Goal: Task Accomplishment & Management: Complete application form

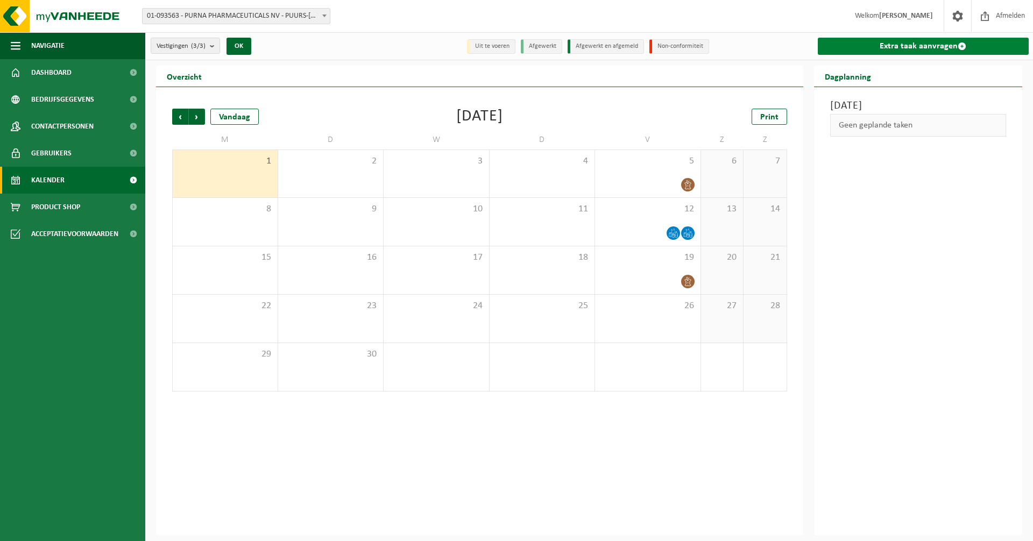
click at [893, 46] on link "Extra taak aanvragen" at bounding box center [923, 46] width 211 height 17
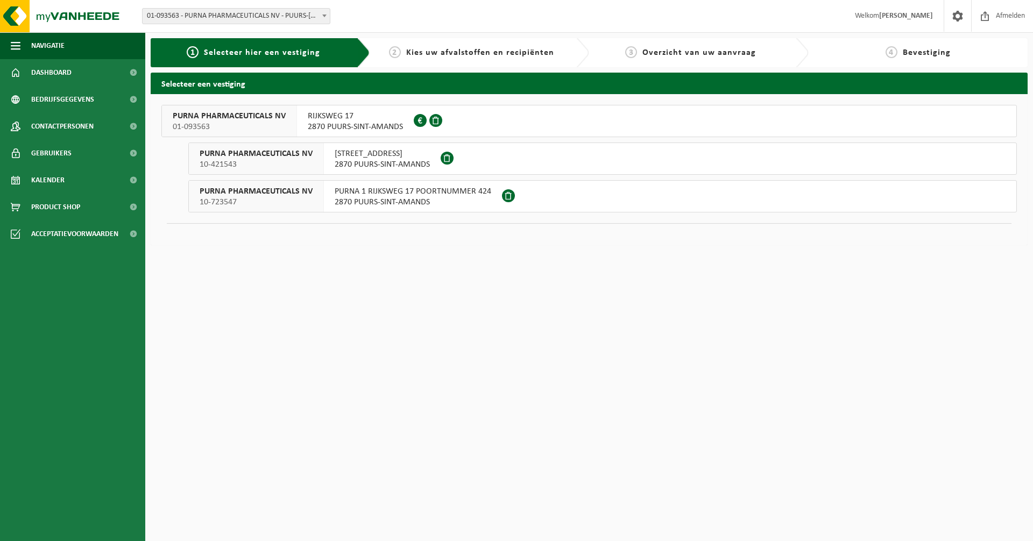
click at [341, 130] on span "2870 PUURS-SINT-AMANDS" at bounding box center [355, 127] width 95 height 11
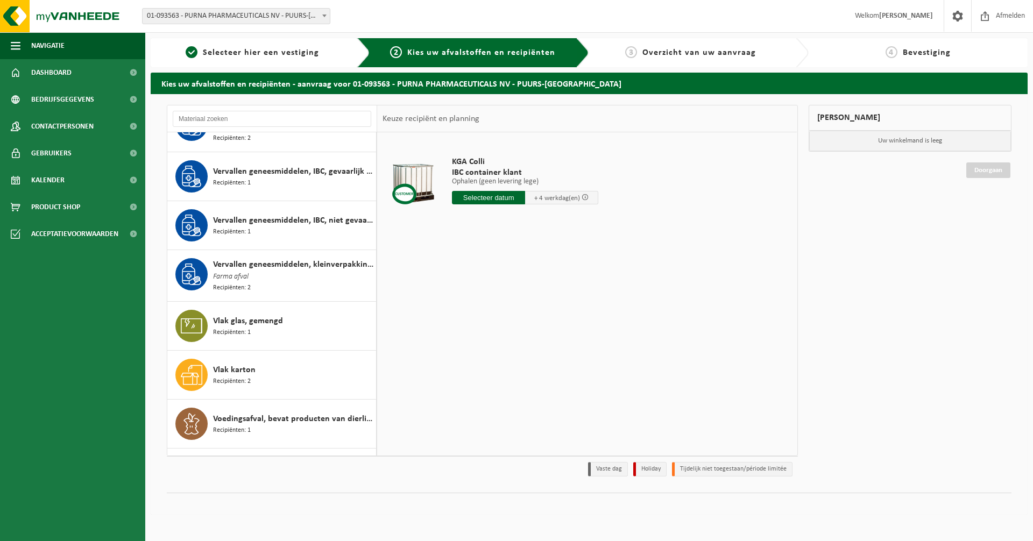
scroll to position [1668, 0]
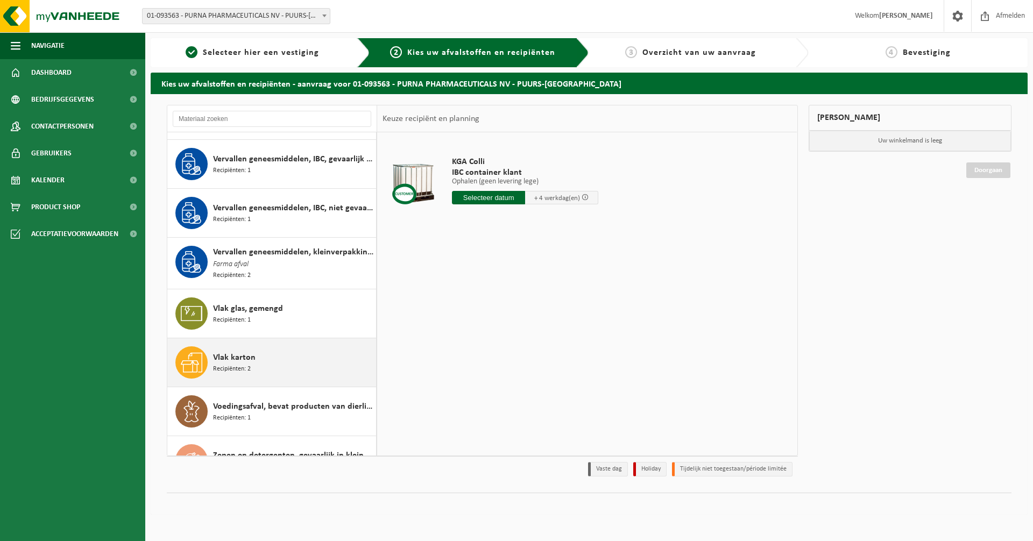
click at [237, 364] on span "Recipiënten: 2" at bounding box center [232, 369] width 38 height 10
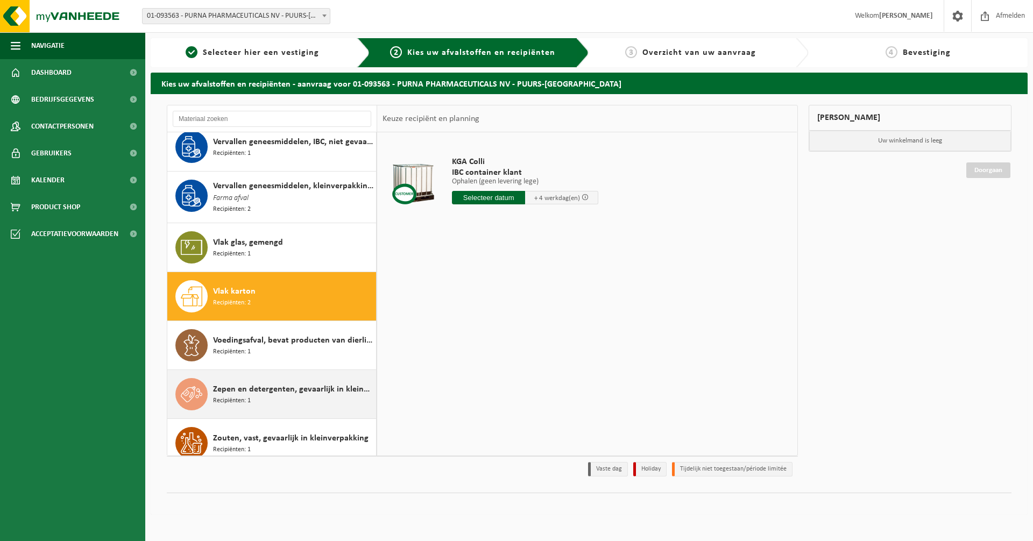
scroll to position [1787, 0]
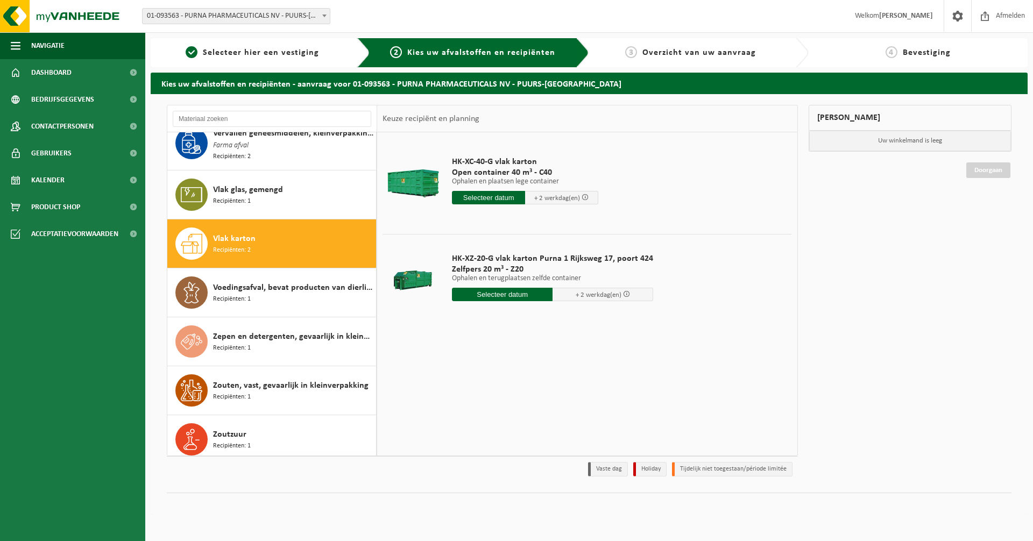
click at [502, 296] on input "text" at bounding box center [502, 294] width 101 height 13
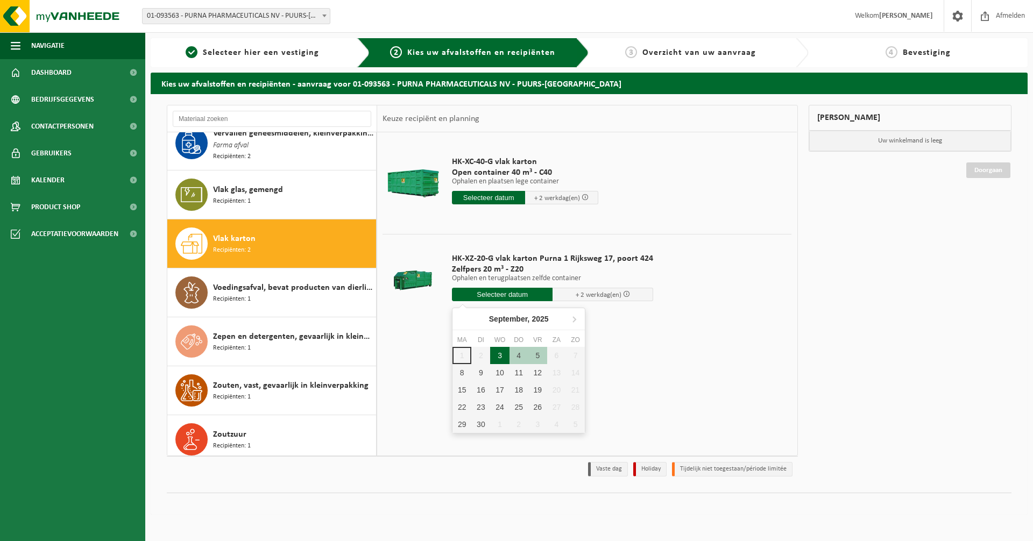
click at [505, 353] on div "3" at bounding box center [499, 355] width 19 height 17
type input "Van 2025-09-03"
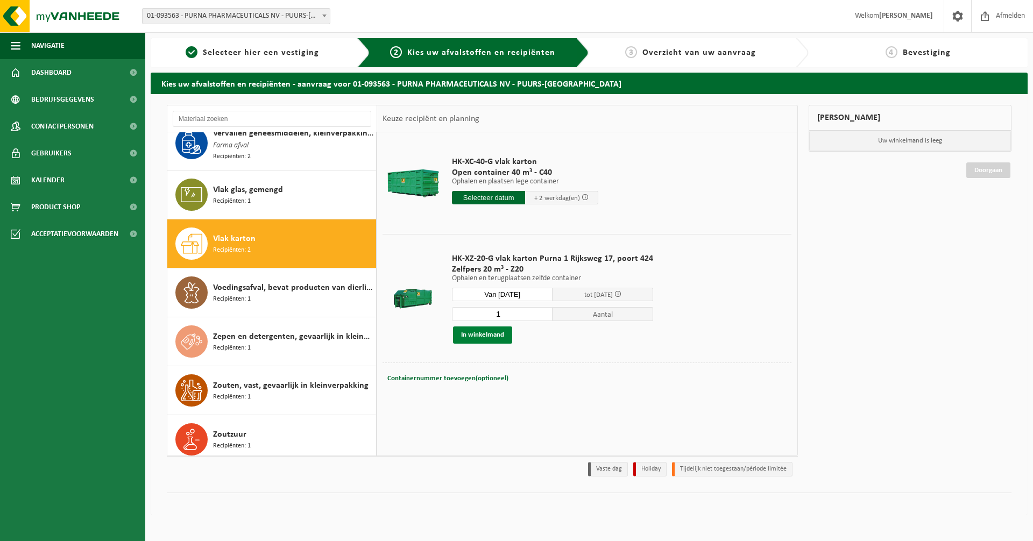
click at [490, 333] on button "In winkelmand" at bounding box center [482, 335] width 59 height 17
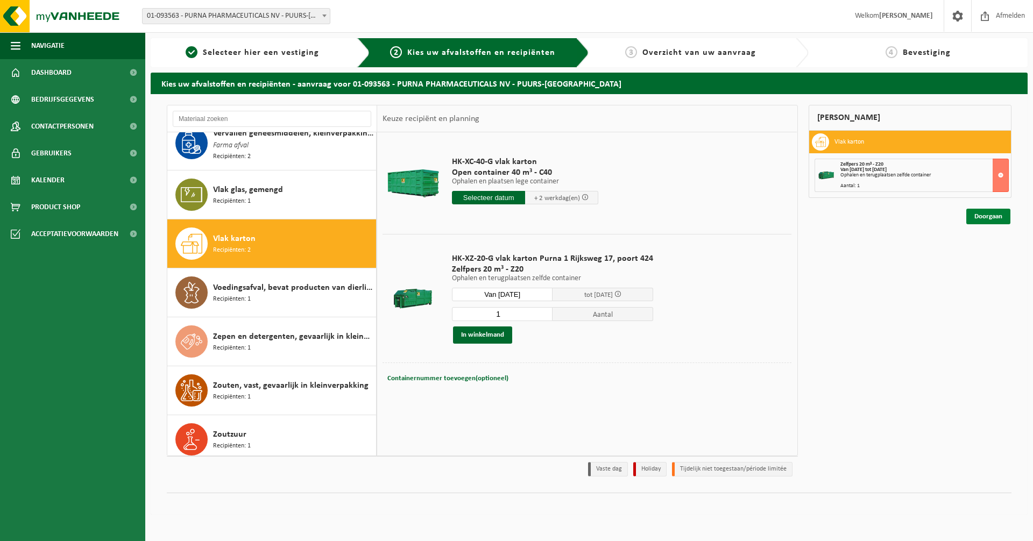
click at [988, 219] on link "Doorgaan" at bounding box center [988, 217] width 44 height 16
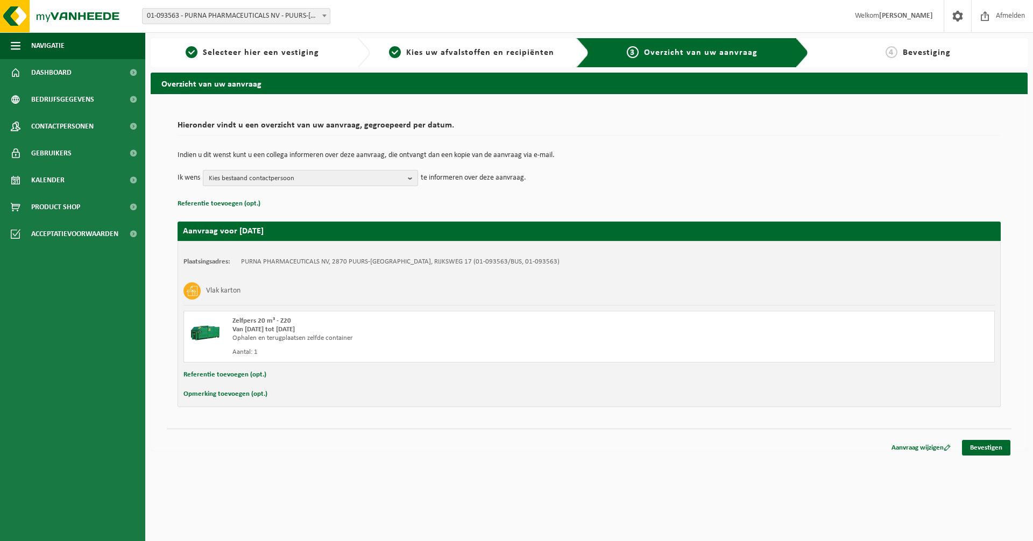
click at [410, 179] on b "button" at bounding box center [413, 178] width 10 height 15
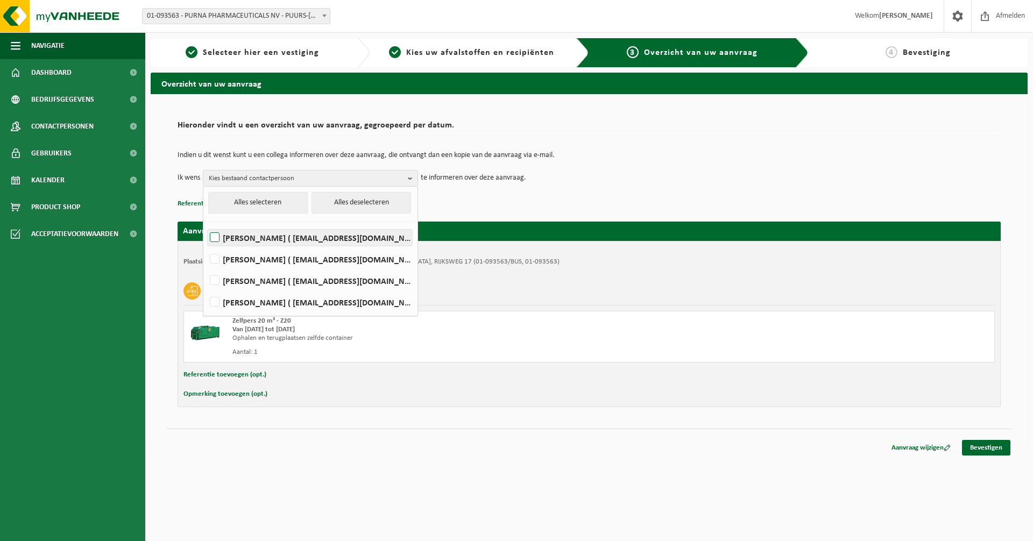
click at [217, 235] on label "KEVIN DE BELDER ( kdd@purna.be )" at bounding box center [310, 238] width 204 height 16
click at [206, 224] on input "KEVIN DE BELDER ( kdd@purna.be )" at bounding box center [206, 224] width 1 height 1
checkbox input "true"
click at [214, 259] on label "GUNTER DE HELT ( gdh@purna.be )" at bounding box center [310, 259] width 204 height 16
click at [206, 246] on input "GUNTER DE HELT ( gdh@purna.be )" at bounding box center [206, 245] width 1 height 1
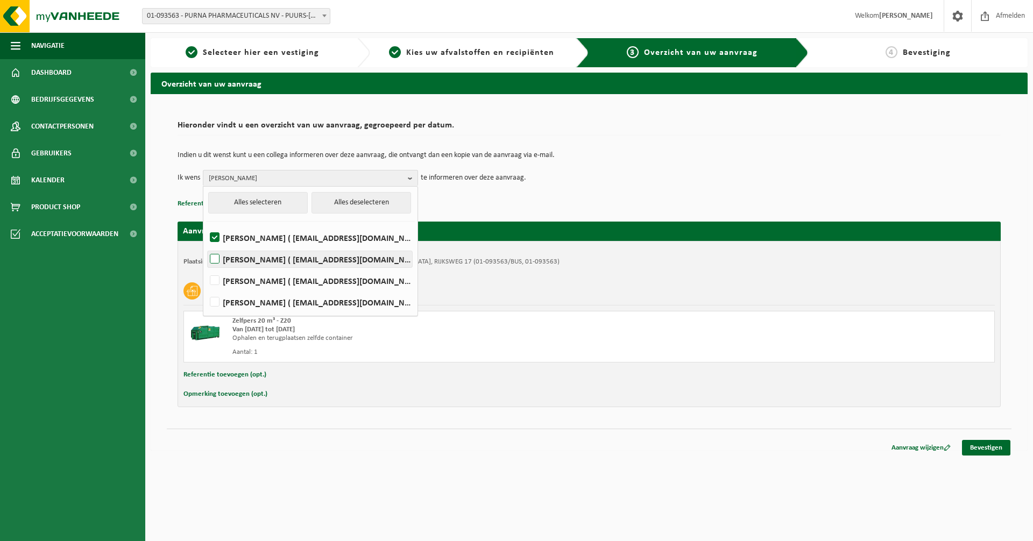
checkbox input "true"
click at [989, 447] on link "Bevestigen" at bounding box center [986, 448] width 48 height 16
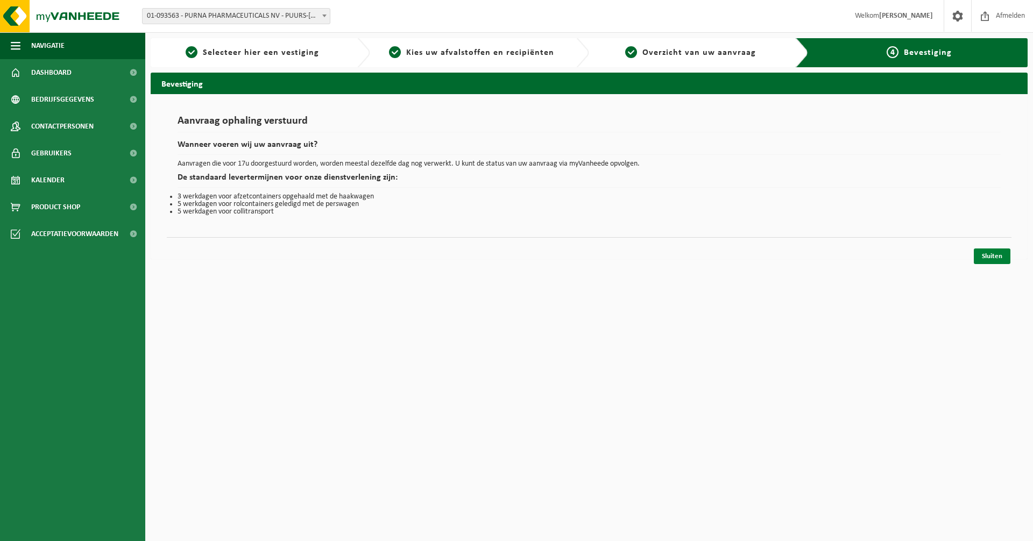
click at [990, 260] on link "Sluiten" at bounding box center [992, 257] width 37 height 16
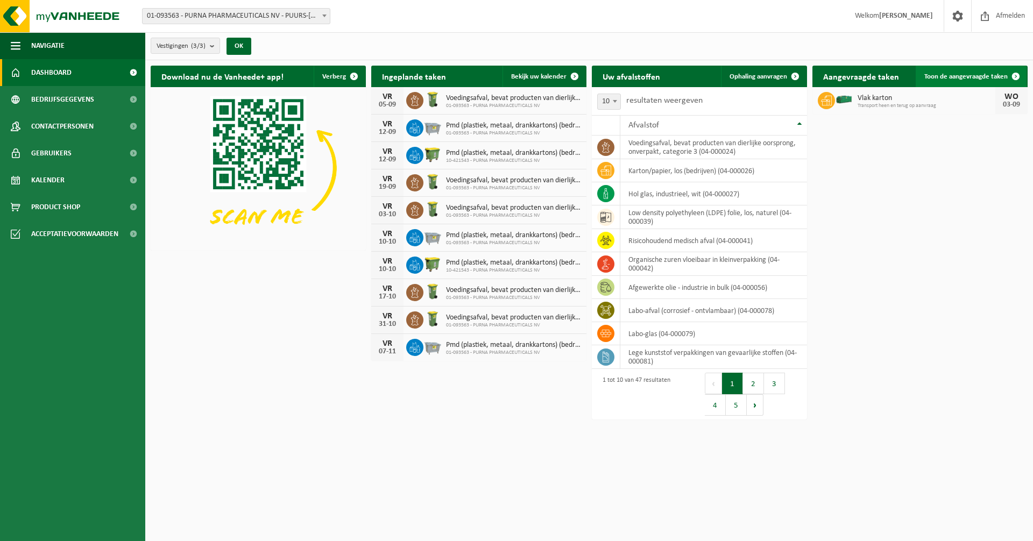
click at [971, 77] on span "Toon de aangevraagde taken" at bounding box center [965, 76] width 83 height 7
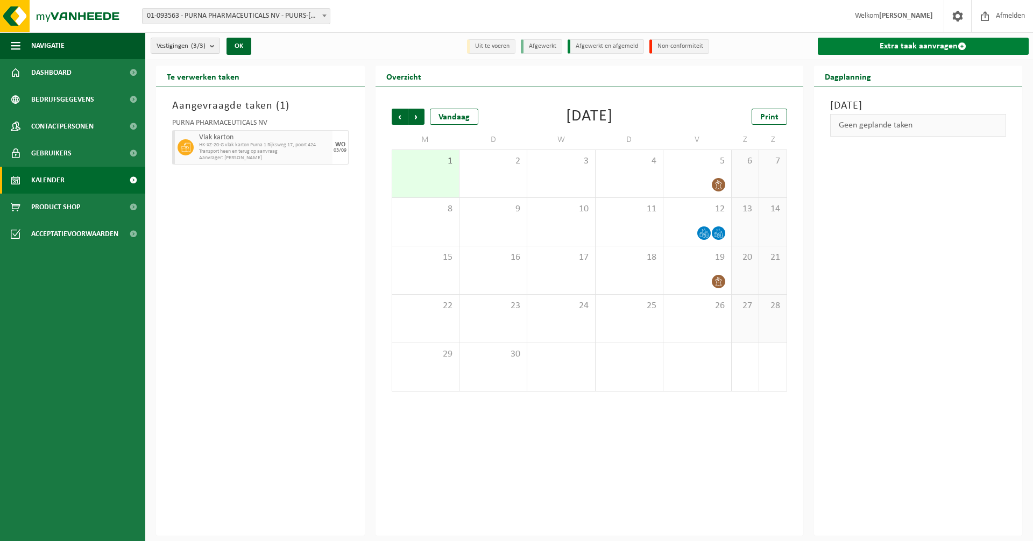
click at [911, 45] on link "Extra taak aanvragen" at bounding box center [923, 46] width 211 height 17
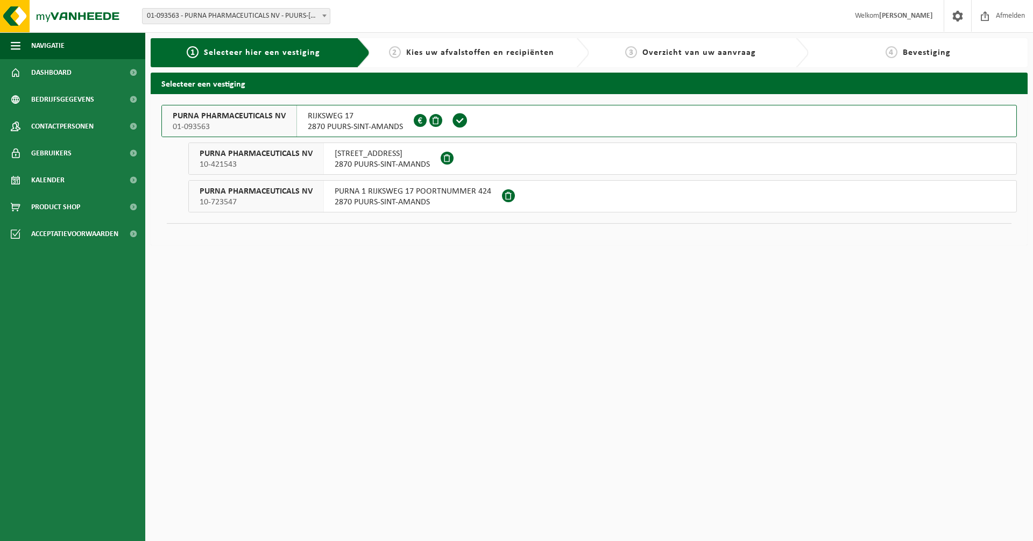
click at [406, 196] on span "PURNA 1 RIJKSWEG 17 POORTNUMMER 424" at bounding box center [413, 191] width 157 height 11
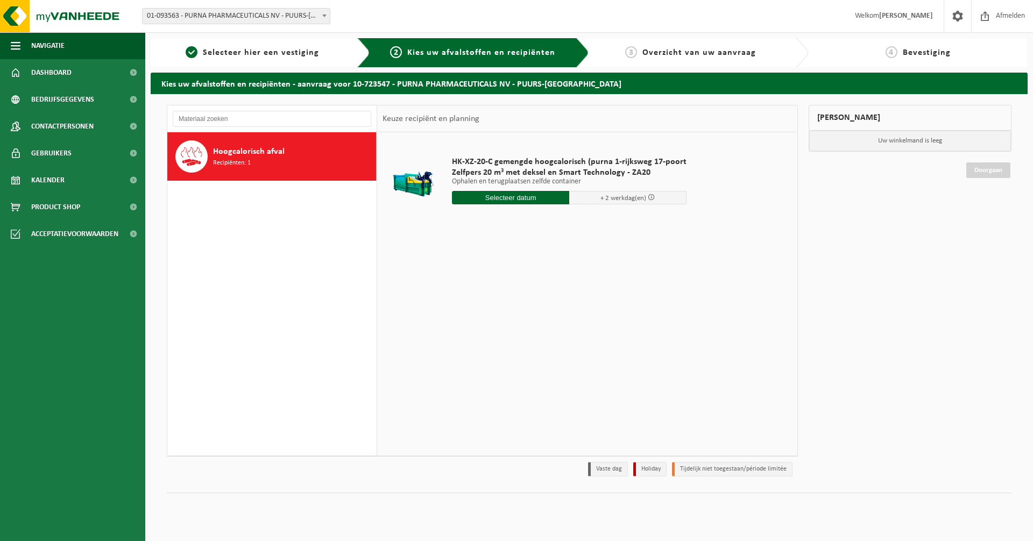
click at [499, 198] on input "text" at bounding box center [510, 197] width 117 height 13
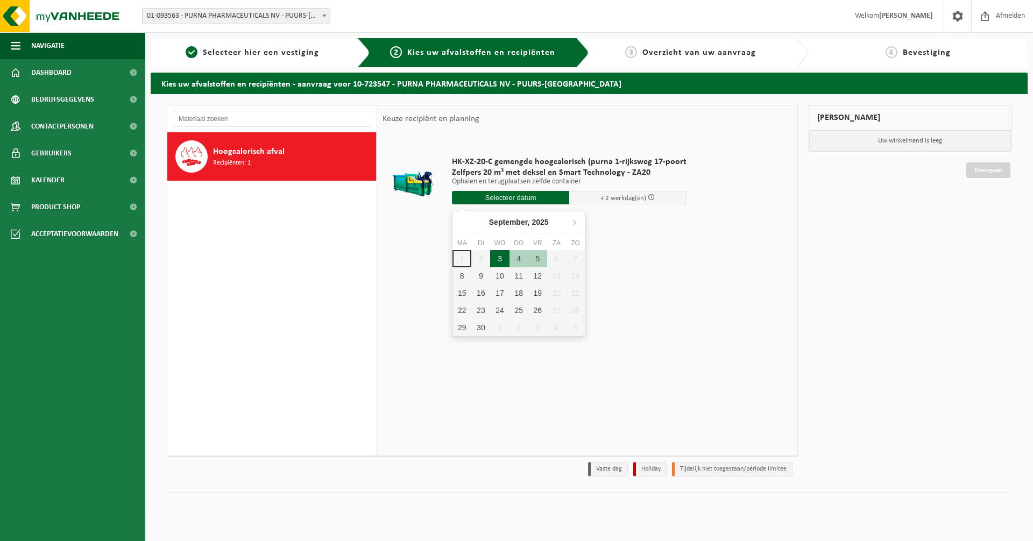
click at [499, 260] on div "3" at bounding box center [499, 258] width 19 height 17
type input "Van 2025-09-03"
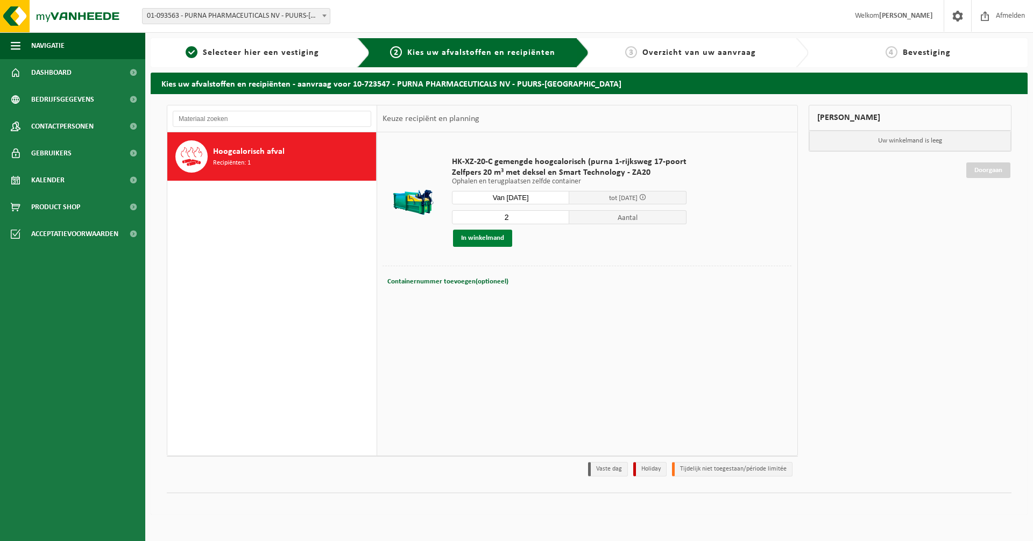
click at [496, 240] on button "In winkelmand" at bounding box center [482, 238] width 59 height 17
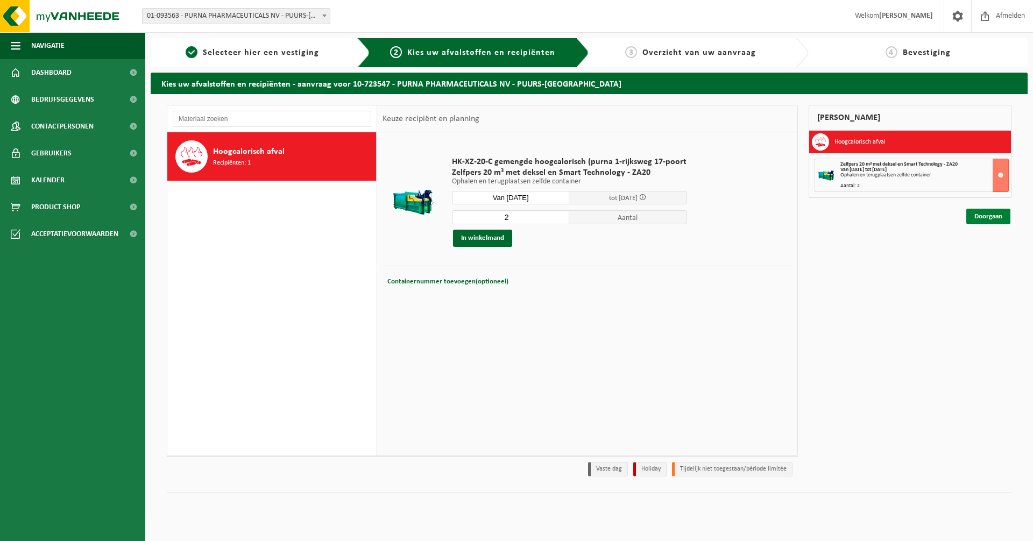
click at [991, 215] on link "Doorgaan" at bounding box center [988, 217] width 44 height 16
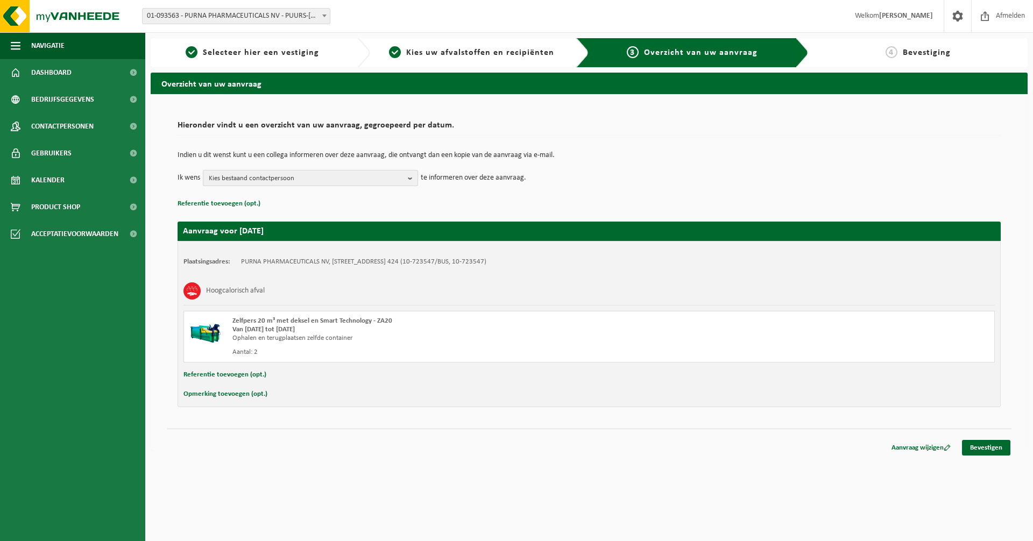
click at [414, 179] on b "button" at bounding box center [413, 178] width 10 height 15
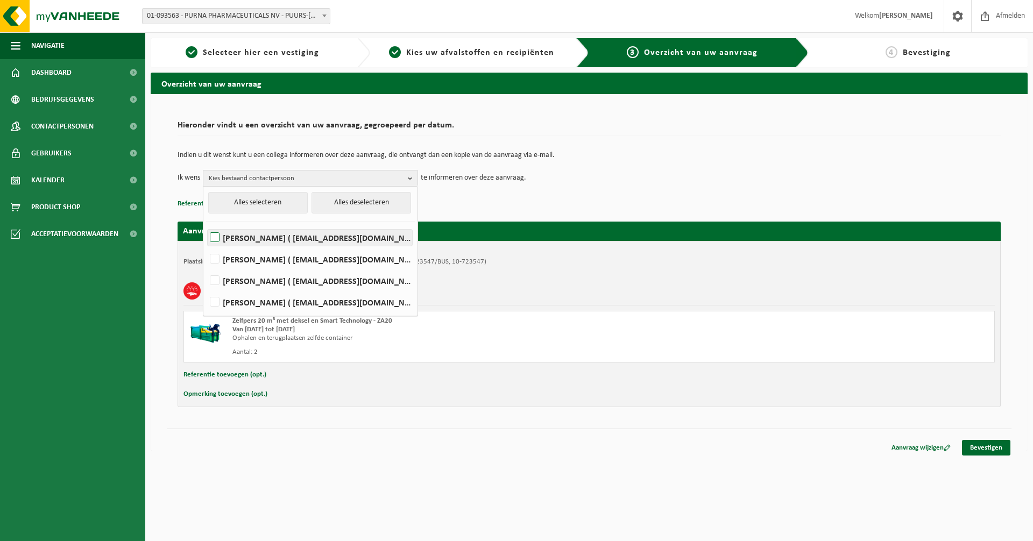
click at [213, 237] on label "KEVIN DE BELDER ( kdd@purna.be )" at bounding box center [310, 238] width 204 height 16
click at [206, 224] on input "KEVIN DE BELDER ( kdd@purna.be )" at bounding box center [206, 224] width 1 height 1
checkbox input "true"
click at [216, 260] on label "GUNTER DE HELT ( gdh@purna.be )" at bounding box center [310, 259] width 204 height 16
click at [206, 246] on input "GUNTER DE HELT ( gdh@purna.be )" at bounding box center [206, 245] width 1 height 1
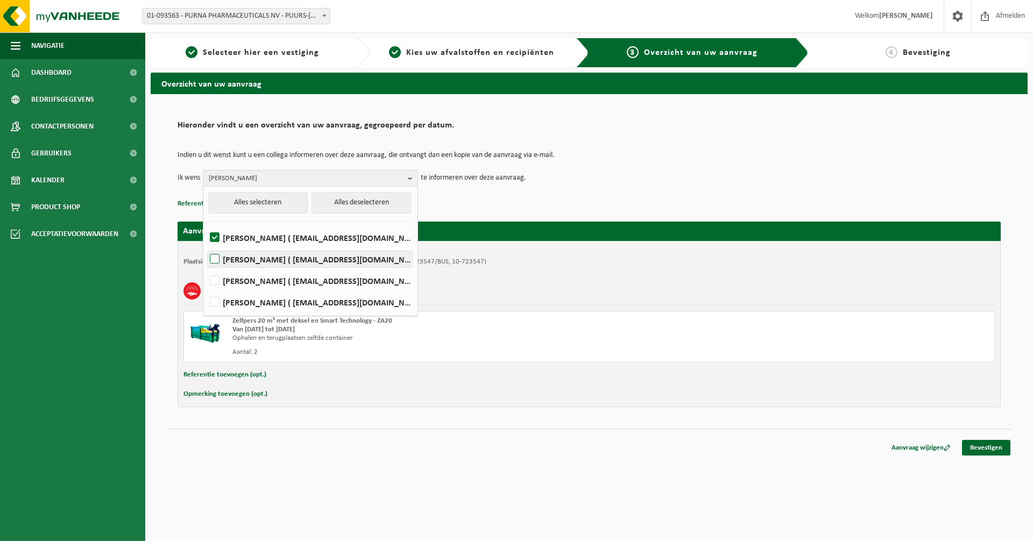
checkbox input "true"
click at [979, 449] on link "Bevestigen" at bounding box center [986, 448] width 48 height 16
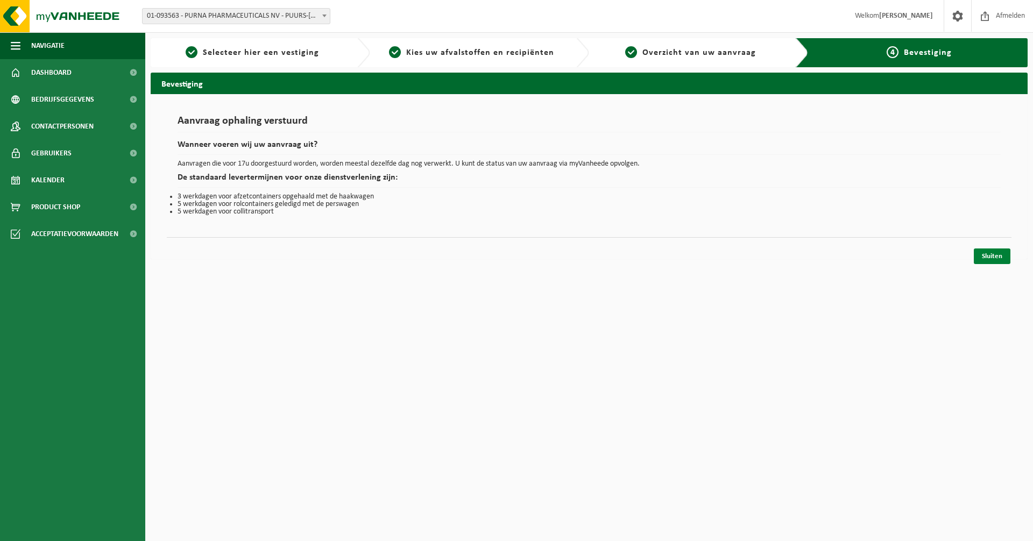
click at [987, 254] on link "Sluiten" at bounding box center [992, 257] width 37 height 16
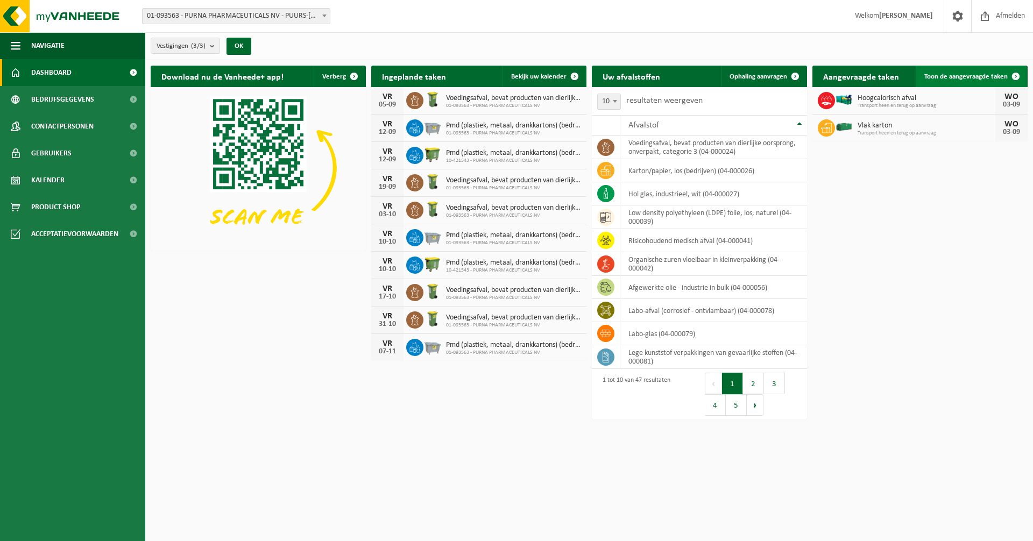
click at [951, 77] on span "Toon de aangevraagde taken" at bounding box center [965, 76] width 83 height 7
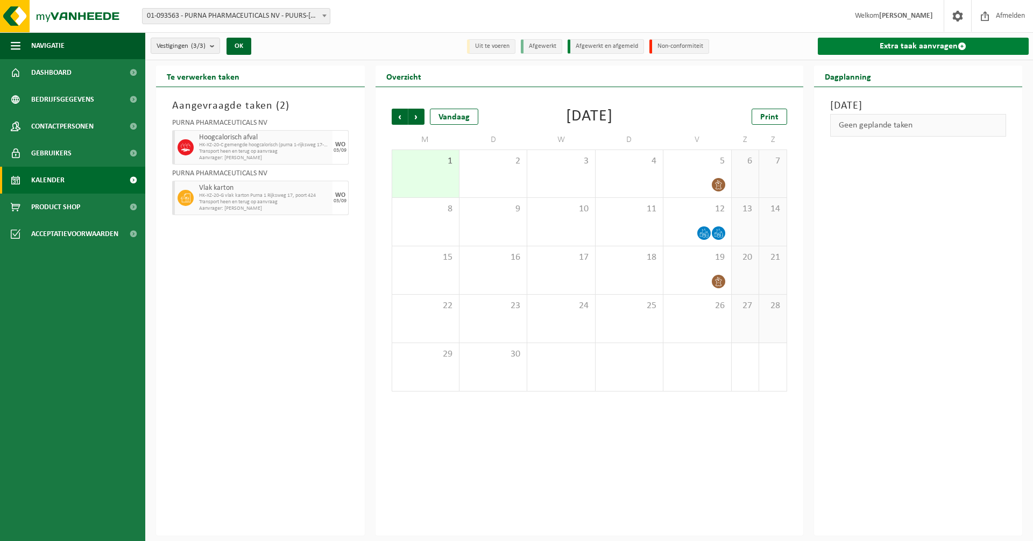
click at [904, 45] on link "Extra taak aanvragen" at bounding box center [923, 46] width 211 height 17
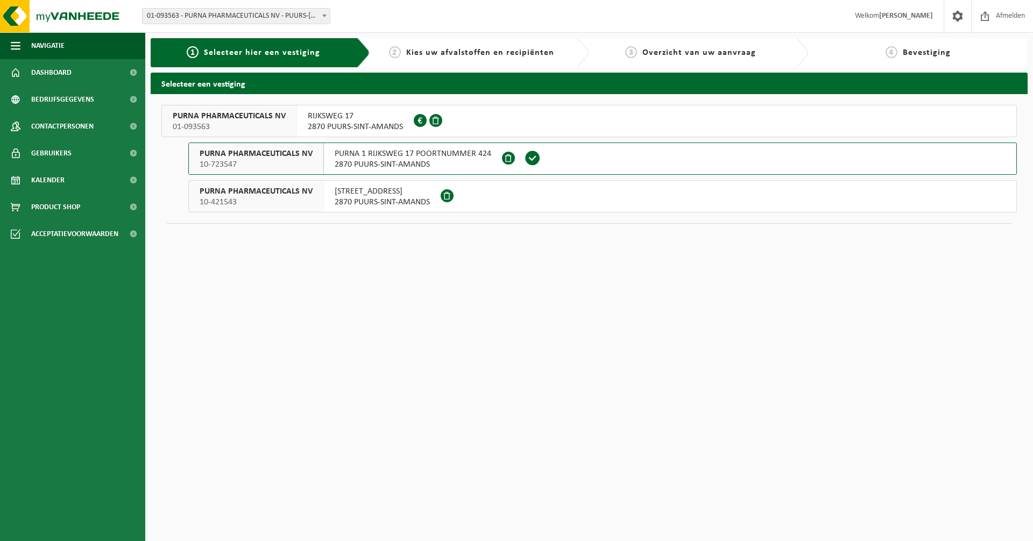
click at [363, 120] on span "RIJKSWEG 17" at bounding box center [355, 116] width 95 height 11
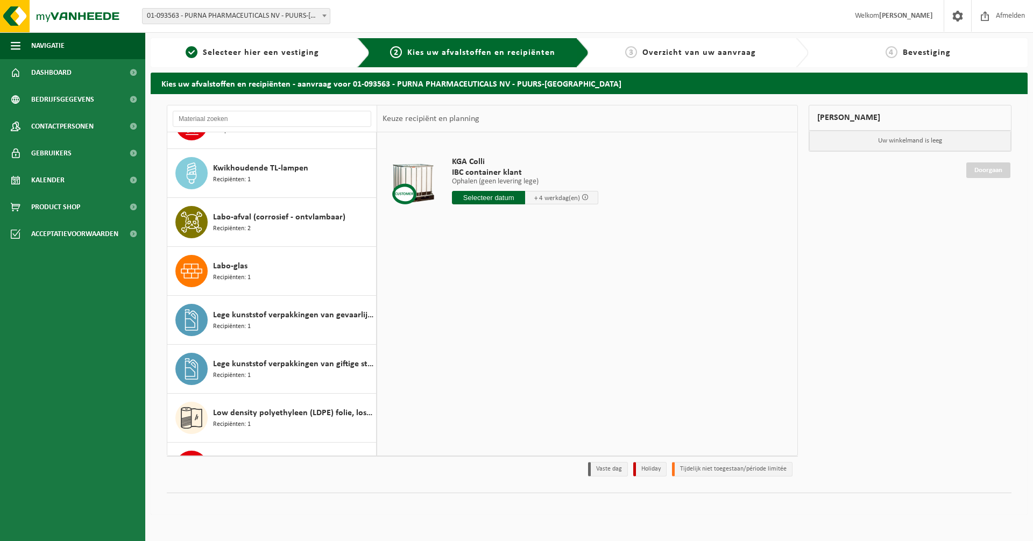
scroll to position [646, 0]
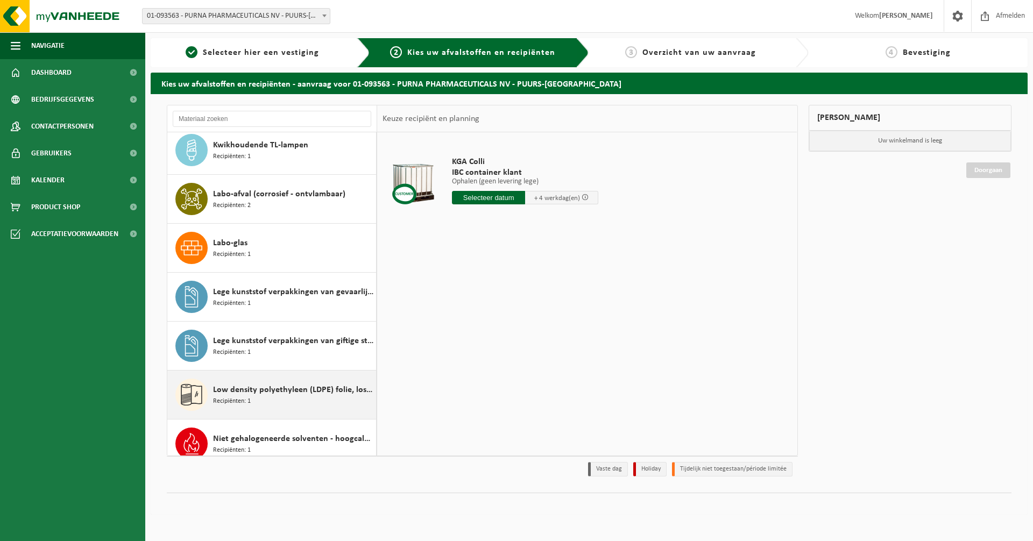
click at [258, 393] on span "Low density polyethyleen (LDPE) folie, los, naturel" at bounding box center [293, 390] width 160 height 13
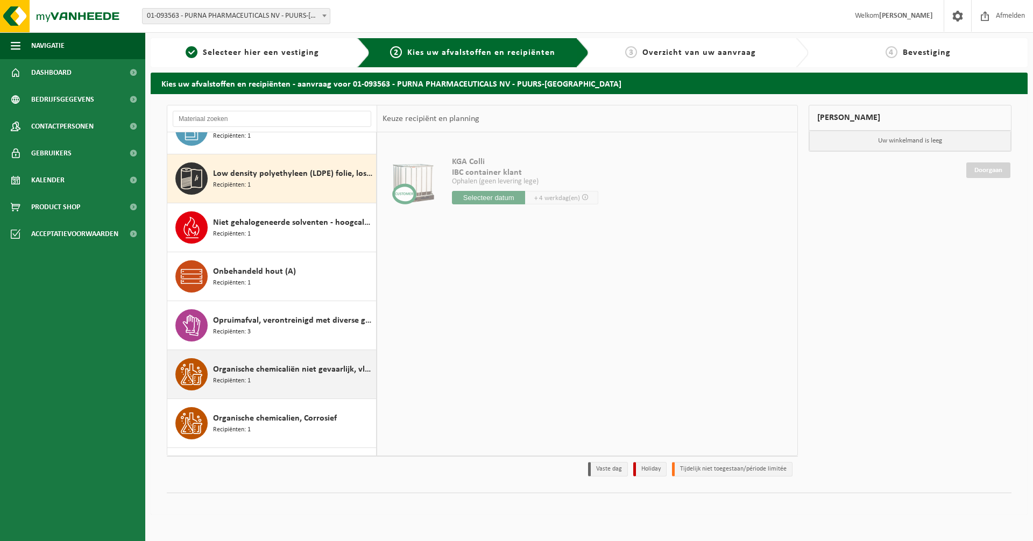
scroll to position [882, 0]
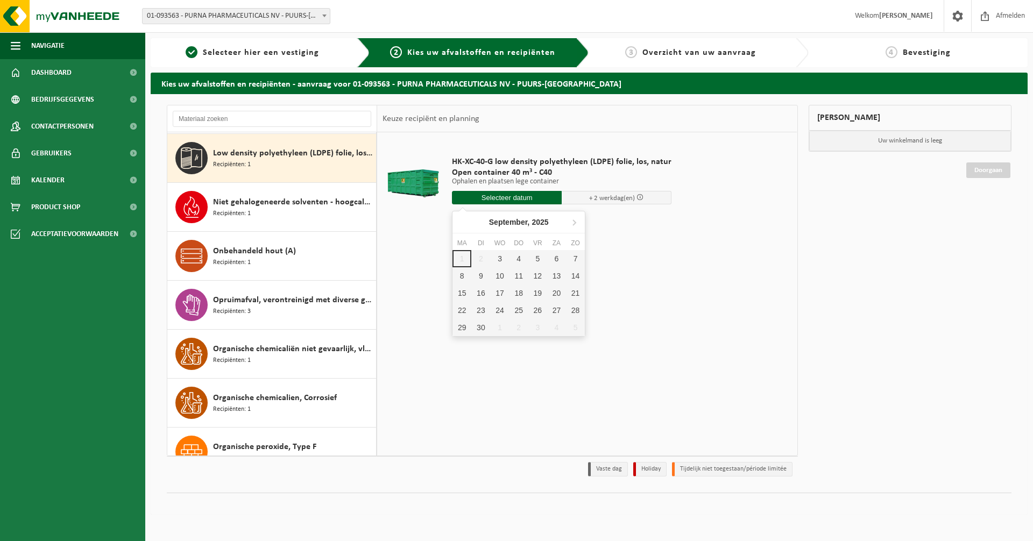
click at [507, 195] on input "text" at bounding box center [507, 197] width 110 height 13
click at [503, 257] on div "3" at bounding box center [499, 258] width 19 height 17
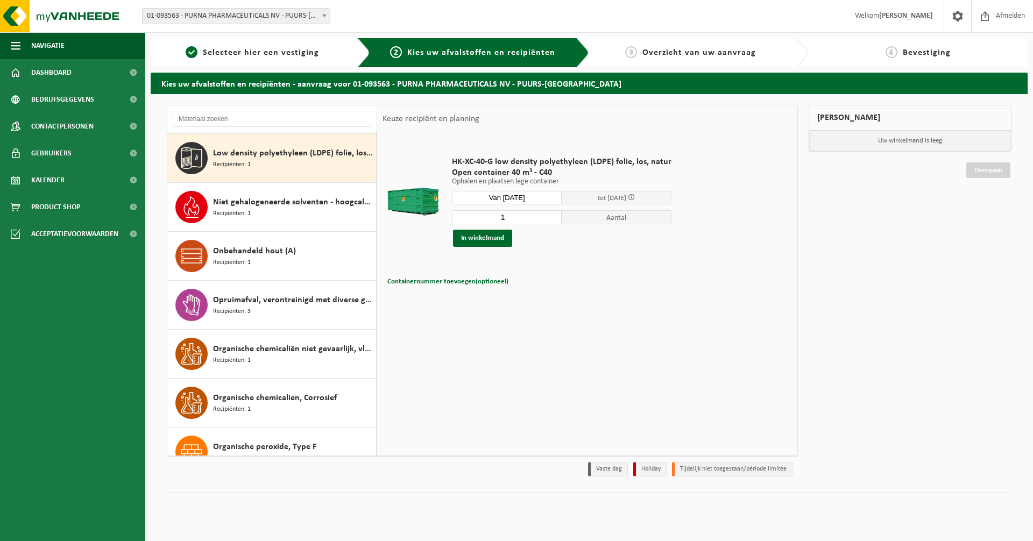
click at [524, 197] on input "Van 2025-09-03" at bounding box center [507, 197] width 110 height 13
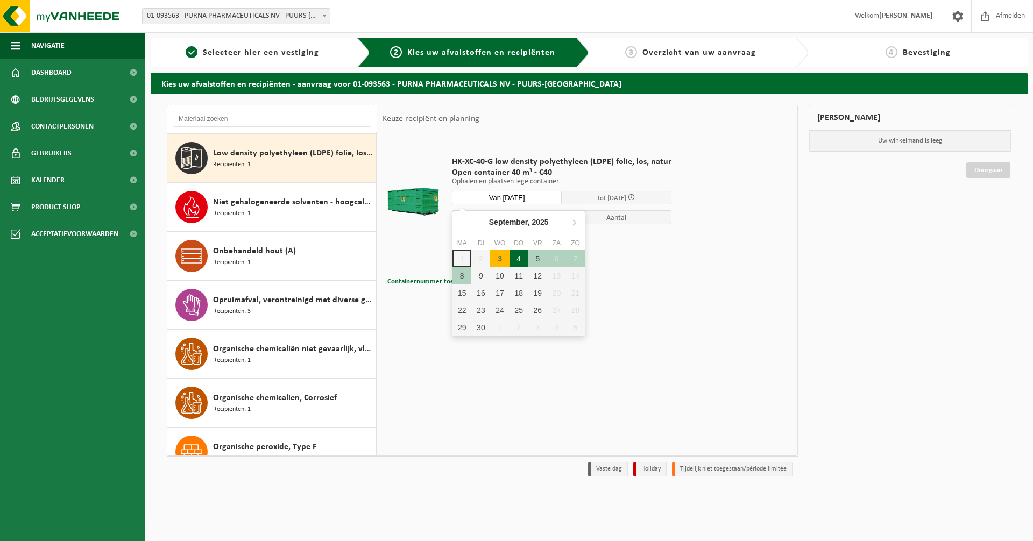
click at [513, 263] on div "4" at bounding box center [519, 258] width 19 height 17
type input "Van 2025-09-04"
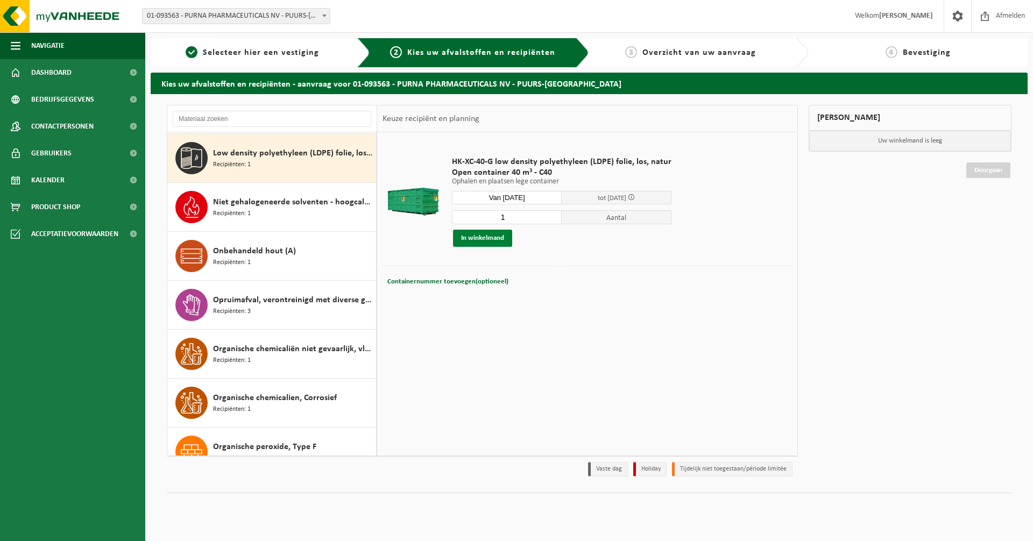
click at [482, 239] on button "In winkelmand" at bounding box center [482, 238] width 59 height 17
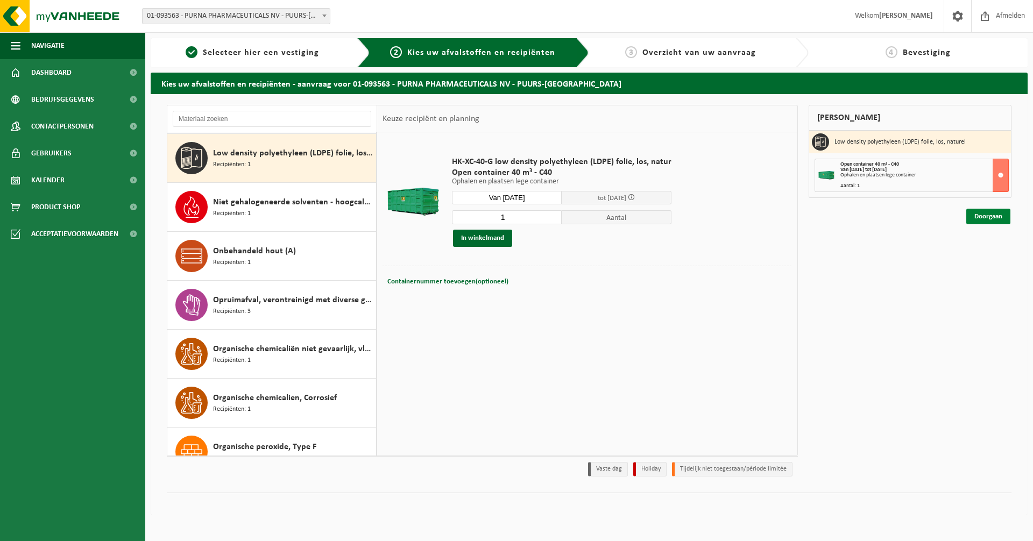
click at [979, 218] on link "Doorgaan" at bounding box center [988, 217] width 44 height 16
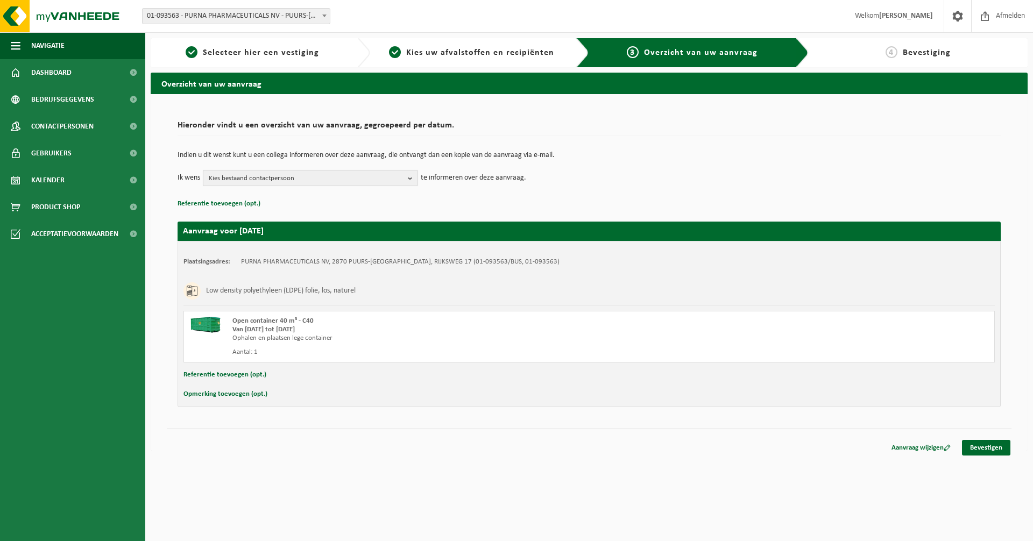
click at [411, 182] on b "button" at bounding box center [413, 178] width 10 height 15
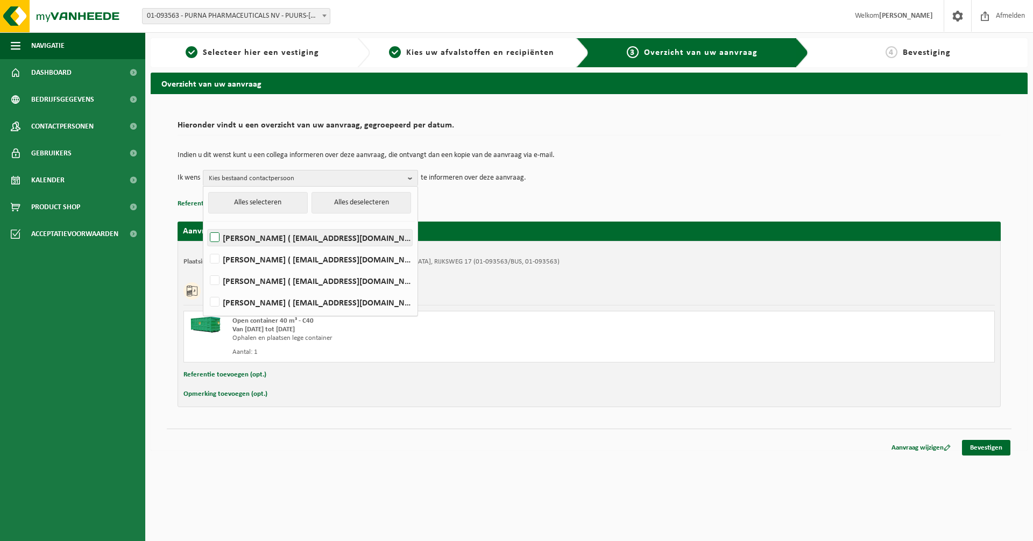
click at [213, 237] on label "KEVIN DE BELDER ( kdd@purna.be )" at bounding box center [310, 238] width 204 height 16
click at [206, 224] on input "KEVIN DE BELDER ( kdd@purna.be )" at bounding box center [206, 224] width 1 height 1
checkbox input "true"
click at [216, 257] on label "GUNTER DE HELT ( gdh@purna.be )" at bounding box center [310, 259] width 204 height 16
click at [206, 246] on input "GUNTER DE HELT ( gdh@purna.be )" at bounding box center [206, 245] width 1 height 1
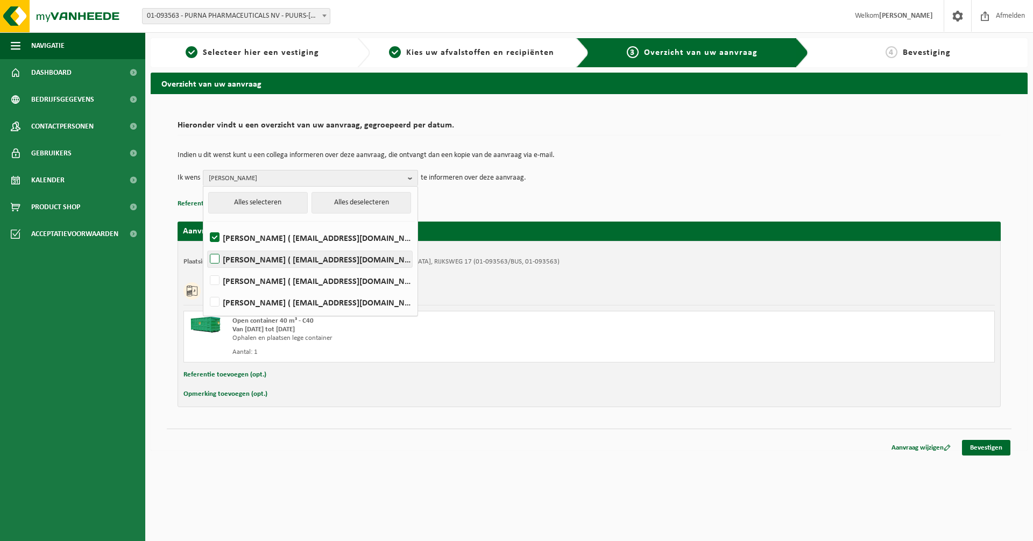
checkbox input "true"
click at [979, 449] on link "Bevestigen" at bounding box center [986, 448] width 48 height 16
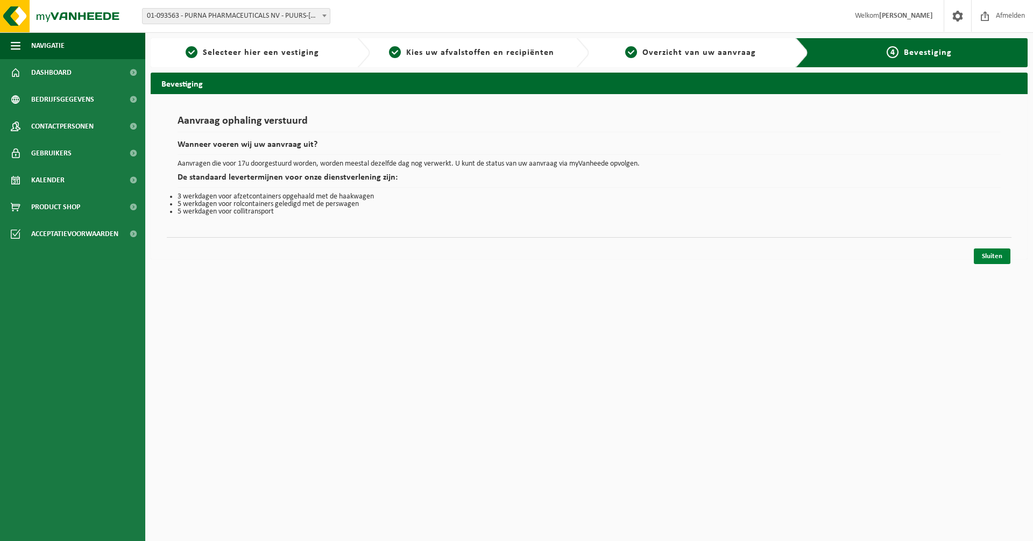
click at [998, 262] on link "Sluiten" at bounding box center [992, 257] width 37 height 16
